Goal: Feedback & Contribution: Leave review/rating

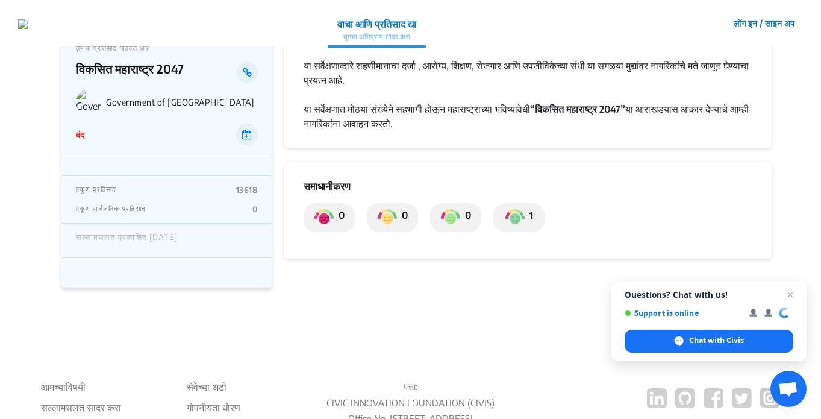
scroll to position [281, 0]
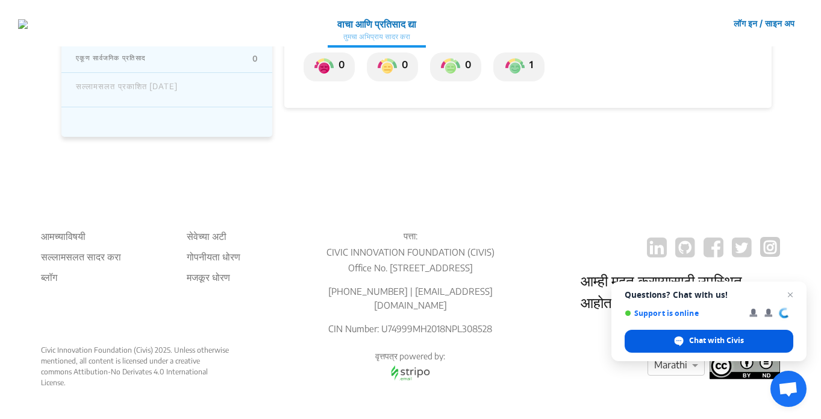
drag, startPoint x: 668, startPoint y: 341, endPoint x: 665, endPoint y: 349, distance: 8.6
click at [667, 348] on div "Chat with Civis" at bounding box center [709, 341] width 169 height 23
click at [664, 349] on div "Chat with Civis" at bounding box center [709, 341] width 169 height 23
click at [662, 343] on div "Chat with Civis" at bounding box center [709, 341] width 169 height 23
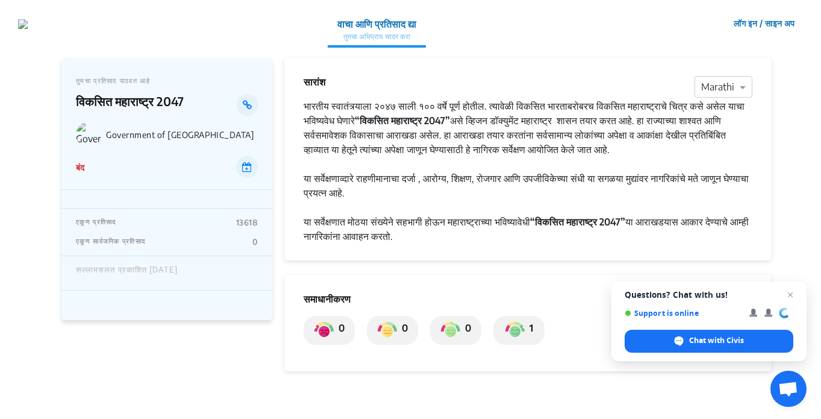
scroll to position [0, 0]
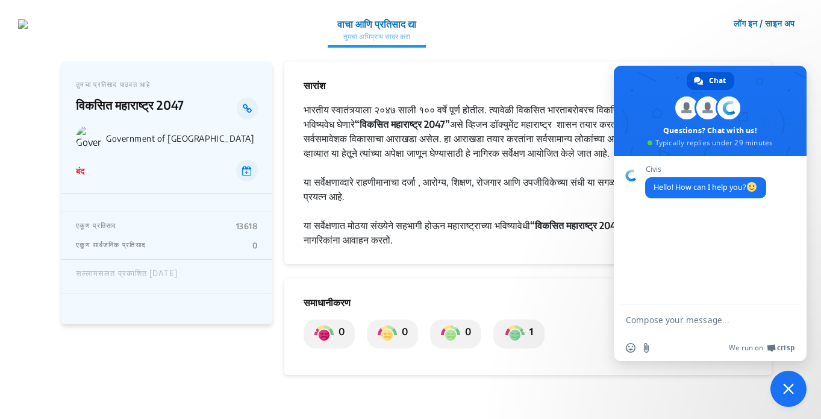
click at [792, 52] on app-consultation-profile "तुमचा प्रतिसाद पाठवत आहे विकसित [GEOGRAPHIC_DATA] 2047 Government of Maharashtr…" at bounding box center [410, 365] width 821 height 639
drag, startPoint x: 327, startPoint y: 120, endPoint x: 331, endPoint y: 125, distance: 6.4
click at [327, 120] on div "भारतीय स्वातंत्र्याला २०४७ साली १०० वर्षे पूर्ण होतील. त्यावेळी विकसित भारताबरो…" at bounding box center [528, 131] width 449 height 58
click at [500, 346] on div "1" at bounding box center [518, 333] width 51 height 29
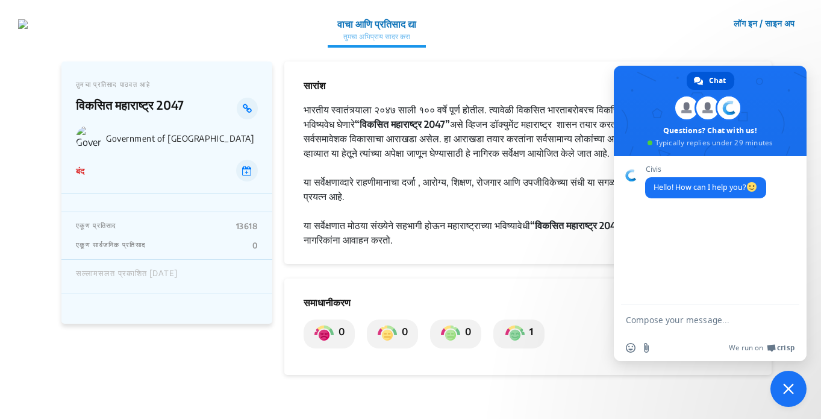
click at [500, 346] on div "1" at bounding box center [518, 333] width 51 height 29
click at [788, 394] on span "Close chat" at bounding box center [789, 389] width 36 height 36
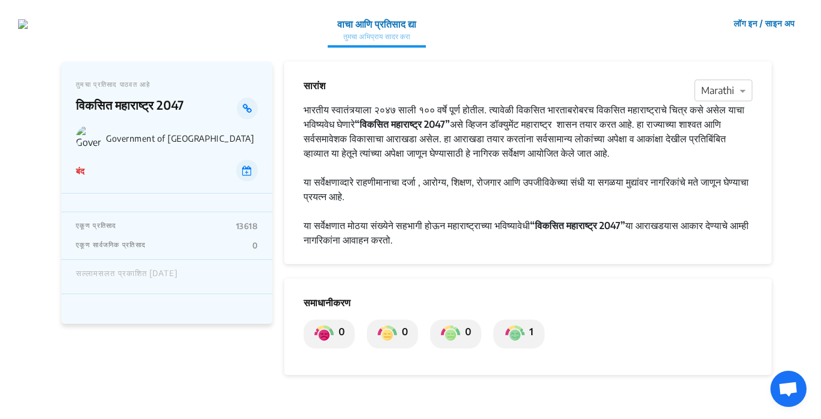
click at [771, 23] on button "लॉग इन / साइन अप" at bounding box center [764, 23] width 77 height 19
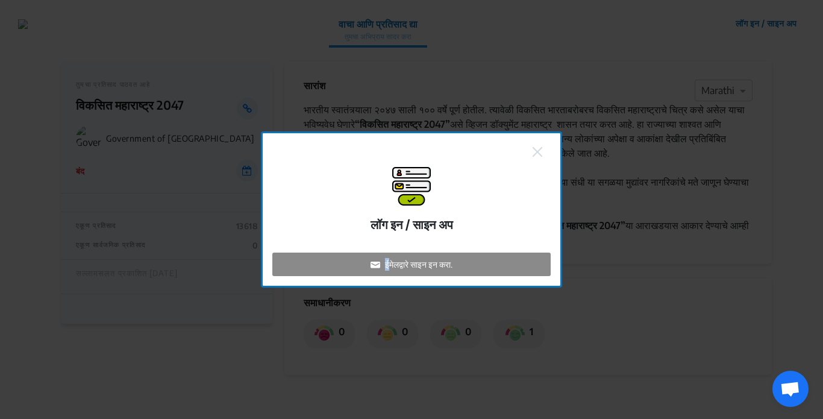
drag, startPoint x: 380, startPoint y: 255, endPoint x: 386, endPoint y: 255, distance: 6.6
click at [386, 255] on div "ईमेलद्वारे साइन इन करा." at bounding box center [411, 263] width 278 height 23
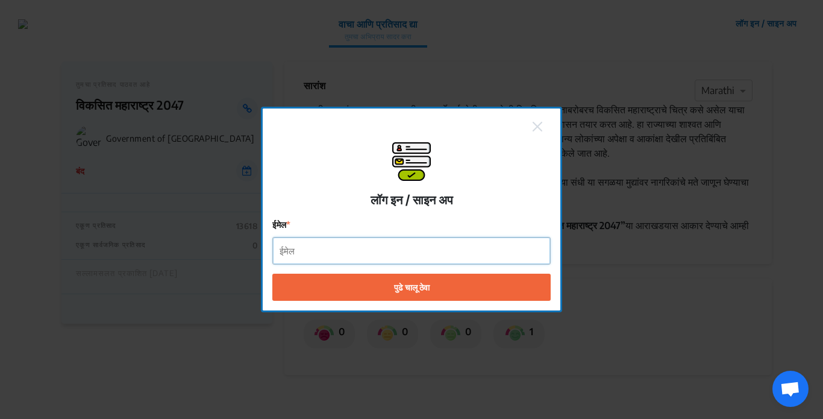
click at [385, 254] on input "ईमेल" at bounding box center [411, 250] width 277 height 27
type input "t"
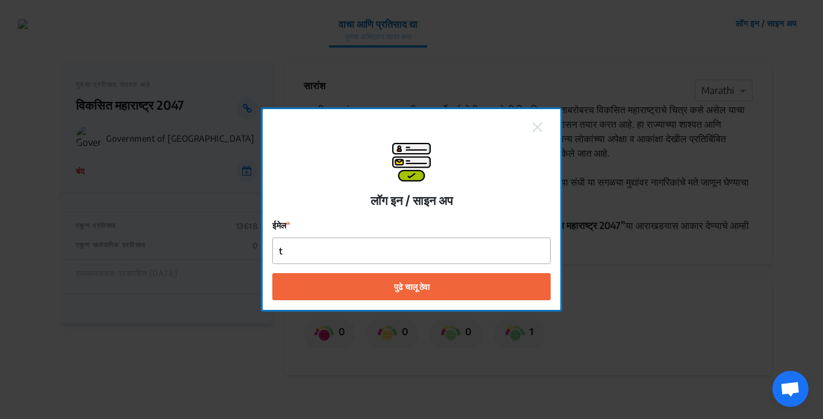
click at [543, 125] on button at bounding box center [537, 127] width 17 height 16
click at [527, 120] on div "लॉग इन / साइन अप ईमेल t पुढे चालू ठेवा" at bounding box center [412, 209] width 298 height 201
click at [531, 130] on button at bounding box center [537, 127] width 17 height 16
click at [536, 130] on img at bounding box center [538, 127] width 10 height 10
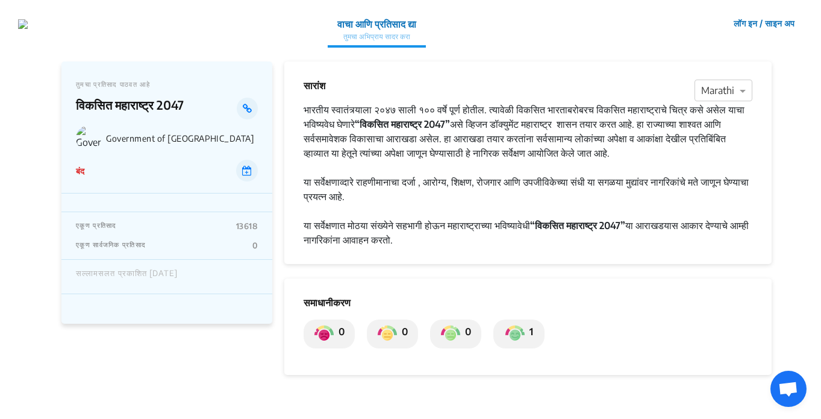
click at [127, 224] on div "एकूण प्रतिसाद 13618" at bounding box center [167, 226] width 182 height 10
click at [131, 266] on div "सल्लामसलत प्रकाशित [DATE]" at bounding box center [166, 277] width 211 height 34
